Goal: Transaction & Acquisition: Purchase product/service

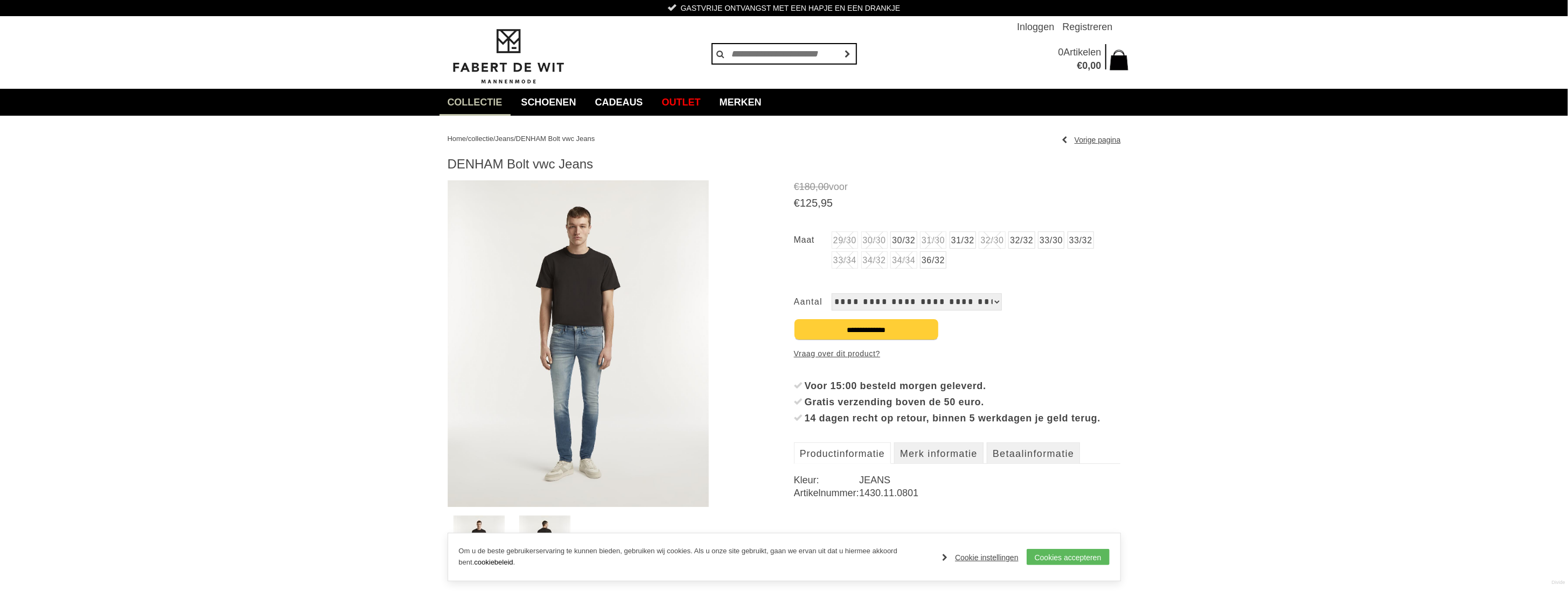
click at [514, 141] on span "Jeans" at bounding box center [504, 138] width 19 height 8
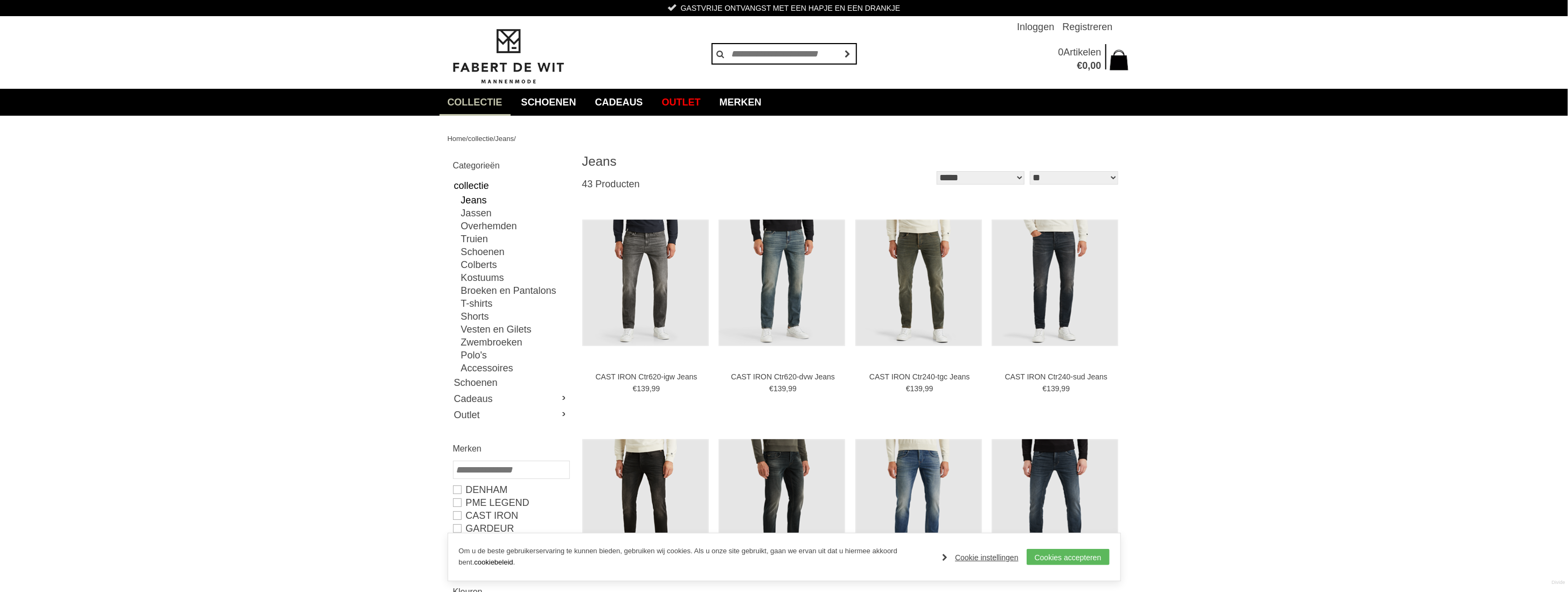
click at [466, 200] on link "Jeans" at bounding box center [514, 200] width 108 height 13
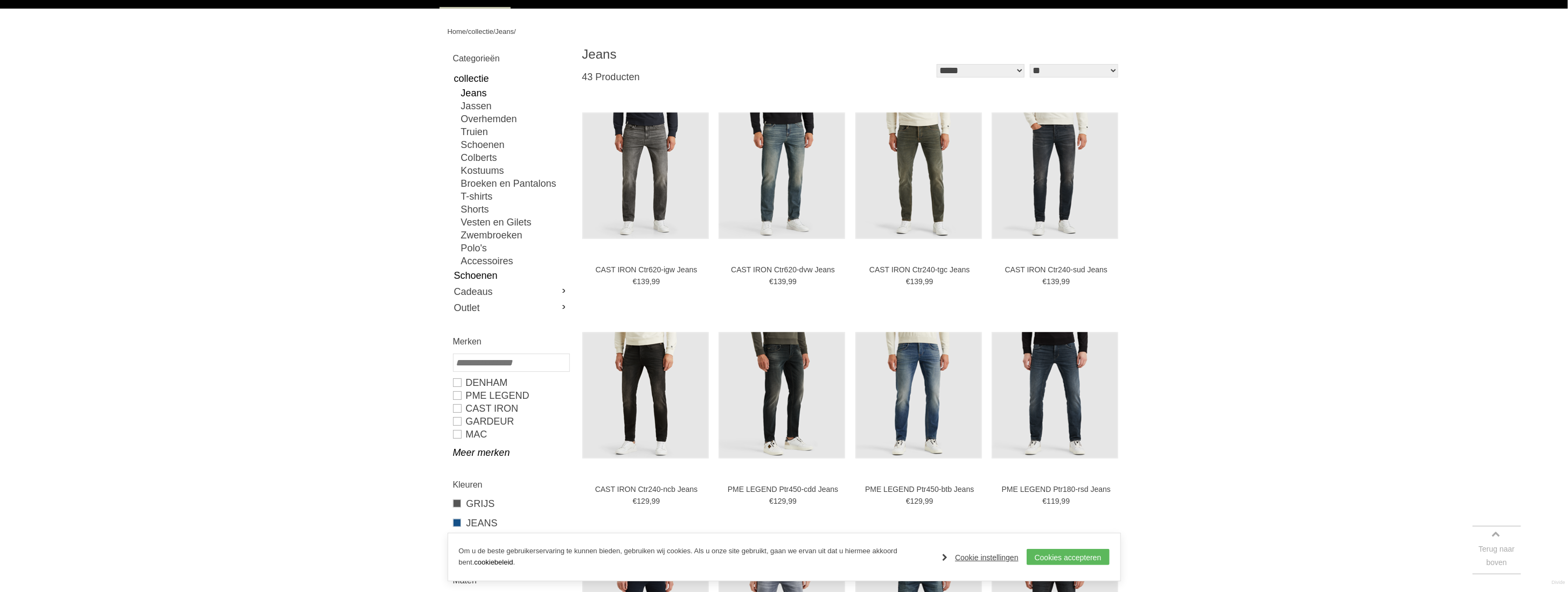
scroll to position [108, 0]
click at [467, 383] on link "DENHAM" at bounding box center [511, 382] width 116 height 13
type input "***"
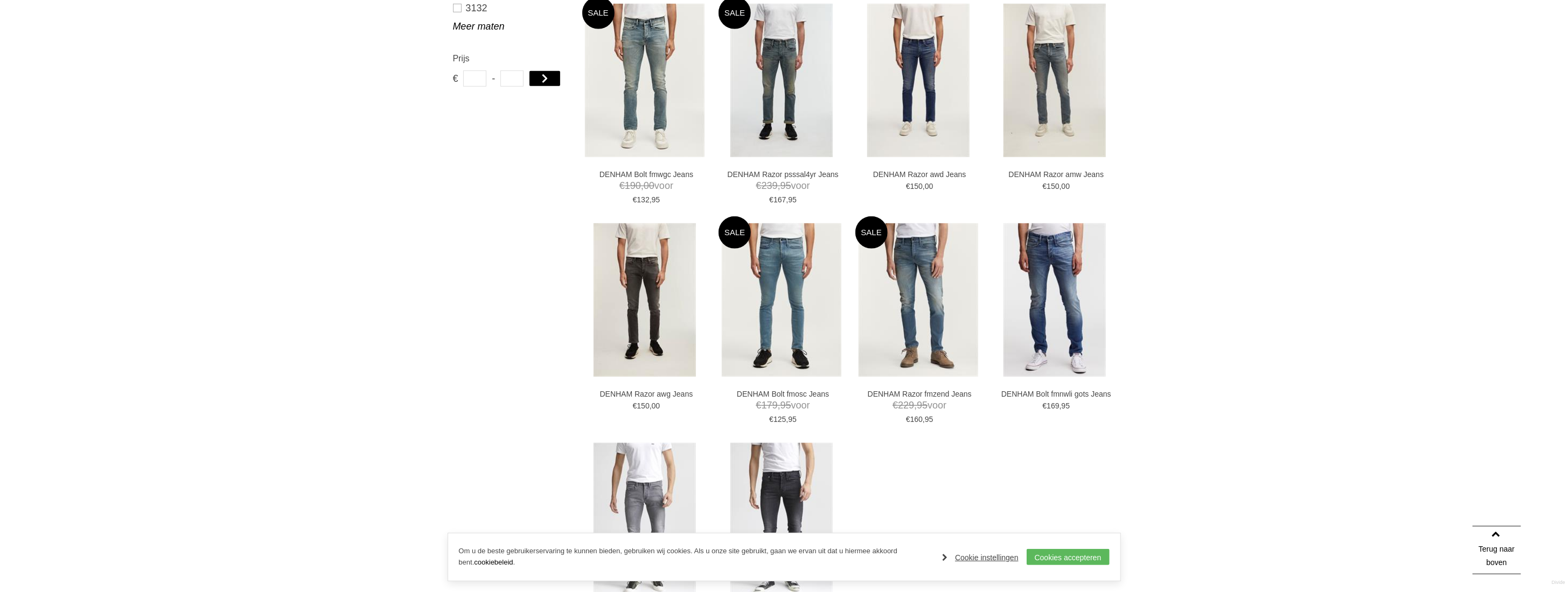
scroll to position [862, 0]
